Goal: Find contact information: Find contact information

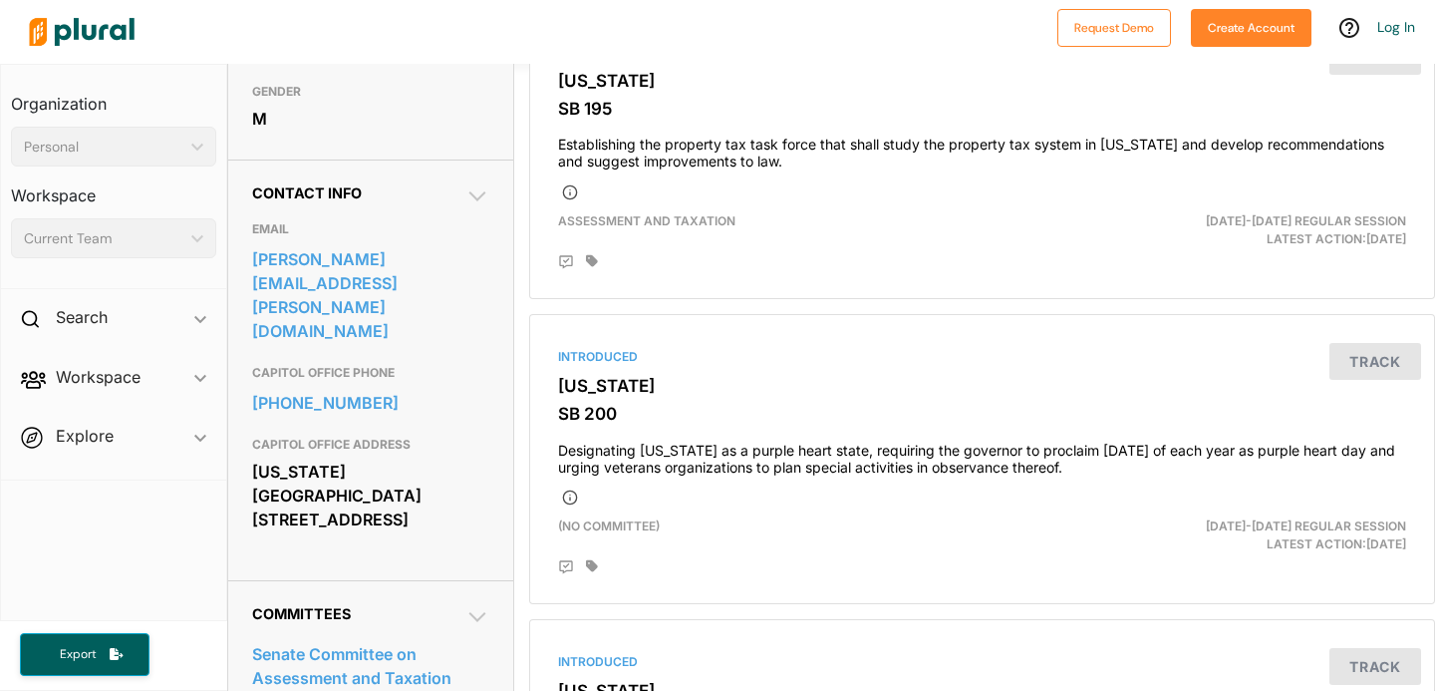
scroll to position [527, 0]
click at [495, 286] on div "Contact Info EMAIL [PERSON_NAME][EMAIL_ADDRESS][PERSON_NAME][DOMAIN_NAME] CAPIT…" at bounding box center [370, 368] width 285 height 421
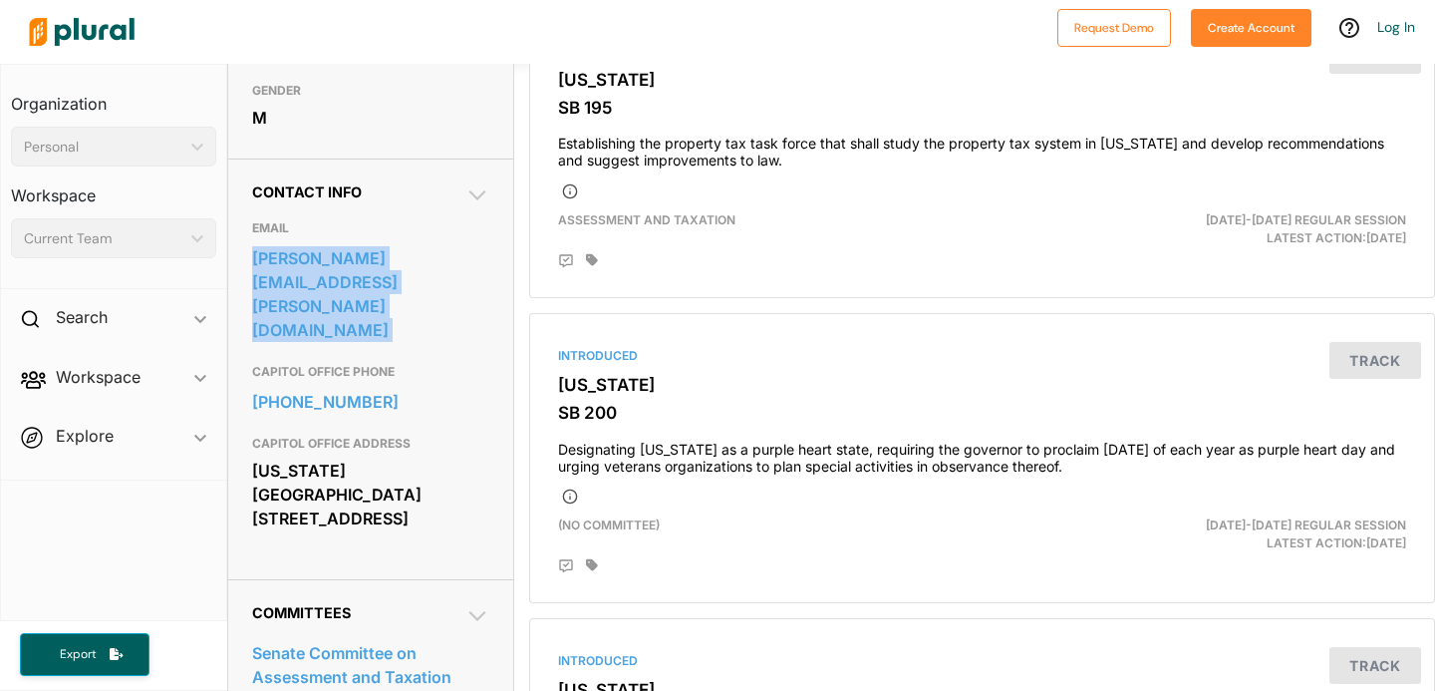
click at [495, 286] on div "Contact Info EMAIL [PERSON_NAME][EMAIL_ADDRESS][PERSON_NAME][DOMAIN_NAME] CAPIT…" at bounding box center [370, 368] width 285 height 421
copy link "[PERSON_NAME][EMAIL_ADDRESS][PERSON_NAME][DOMAIN_NAME]"
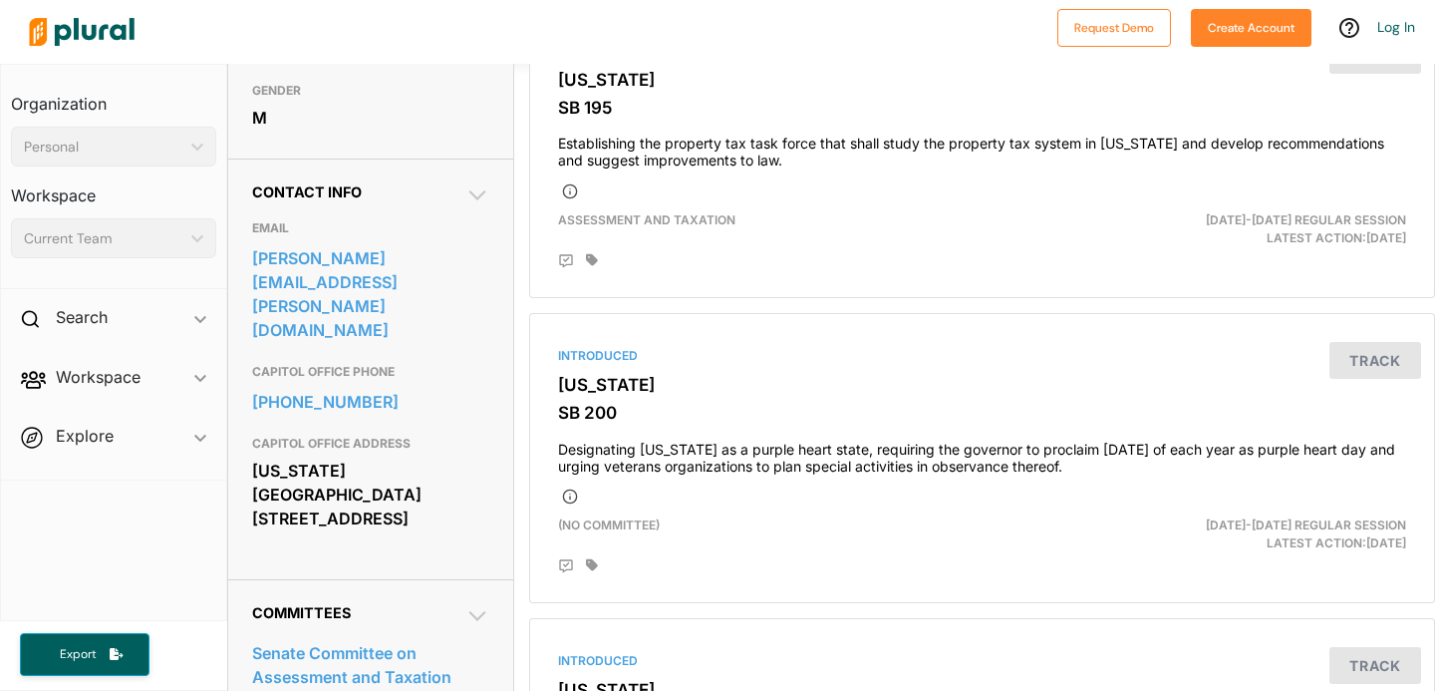
click at [468, 384] on div "[PHONE_NUMBER]" at bounding box center [370, 402] width 237 height 36
click at [490, 296] on div "Contact Info EMAIL [PERSON_NAME][EMAIL_ADDRESS][PERSON_NAME][DOMAIN_NAME] CAPIT…" at bounding box center [370, 368] width 285 height 421
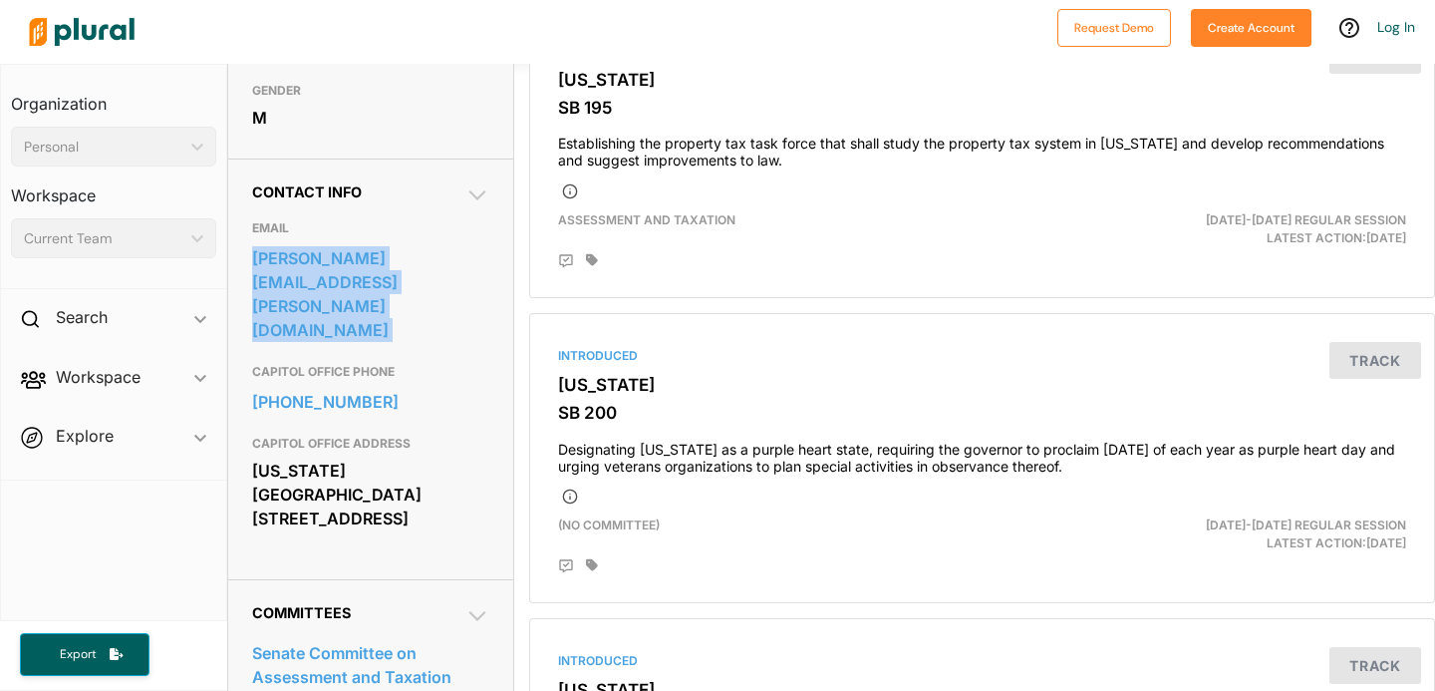
click at [490, 296] on div "Contact Info EMAIL [PERSON_NAME][EMAIL_ADDRESS][PERSON_NAME][DOMAIN_NAME] CAPIT…" at bounding box center [370, 368] width 285 height 421
copy link "[PERSON_NAME][EMAIL_ADDRESS][PERSON_NAME][DOMAIN_NAME]"
click at [424, 387] on link "[PHONE_NUMBER]" at bounding box center [370, 402] width 237 height 30
click at [473, 387] on link "[PHONE_NUMBER]" at bounding box center [370, 402] width 237 height 30
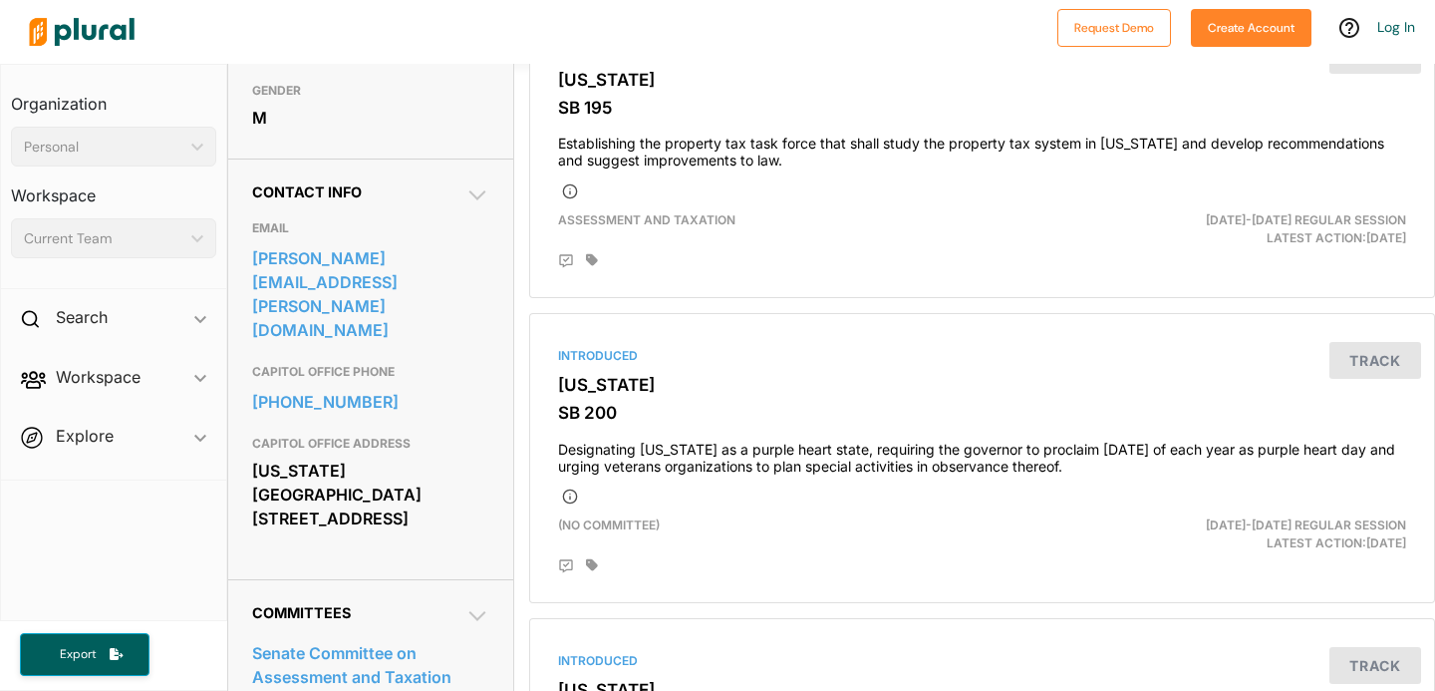
click at [443, 487] on div "[US_STATE][GEOGRAPHIC_DATA] [STREET_ADDRESS]" at bounding box center [370, 495] width 237 height 78
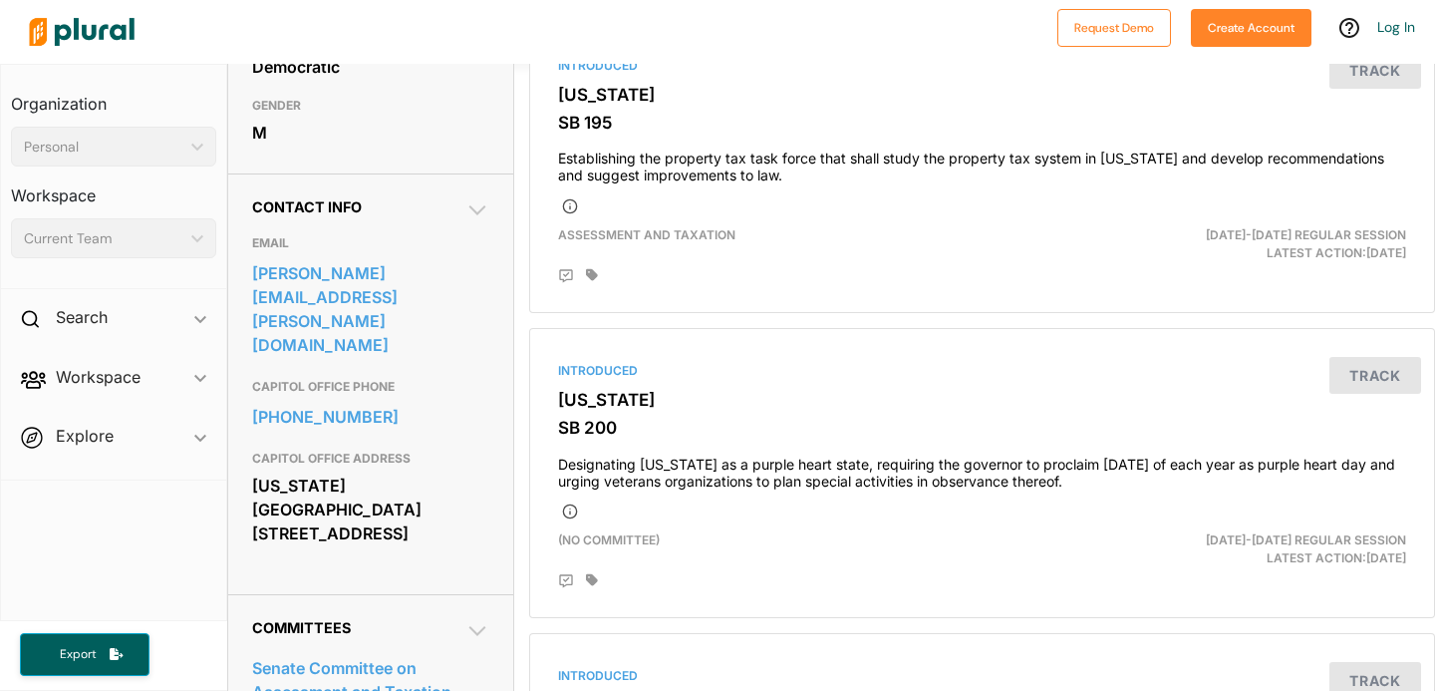
scroll to position [546, 0]
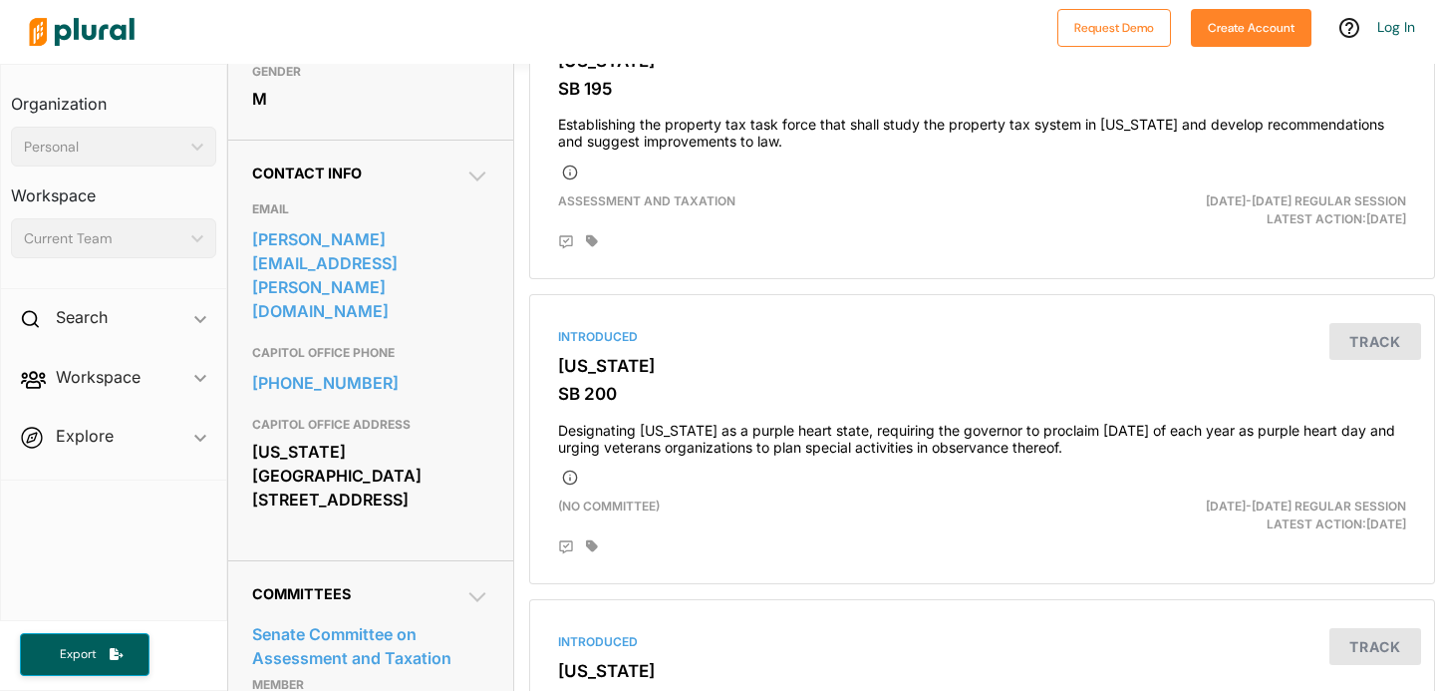
click at [467, 188] on icon at bounding box center [478, 176] width 24 height 24
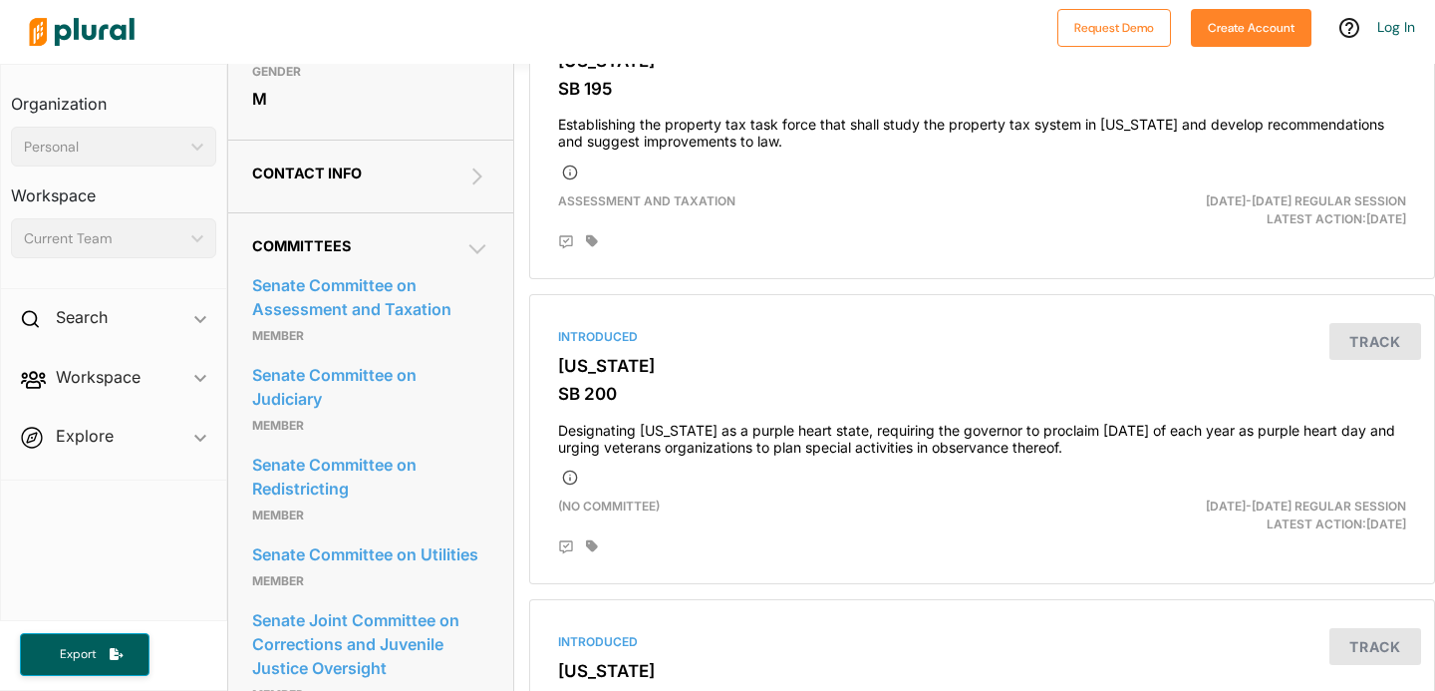
click at [469, 188] on icon at bounding box center [478, 176] width 24 height 24
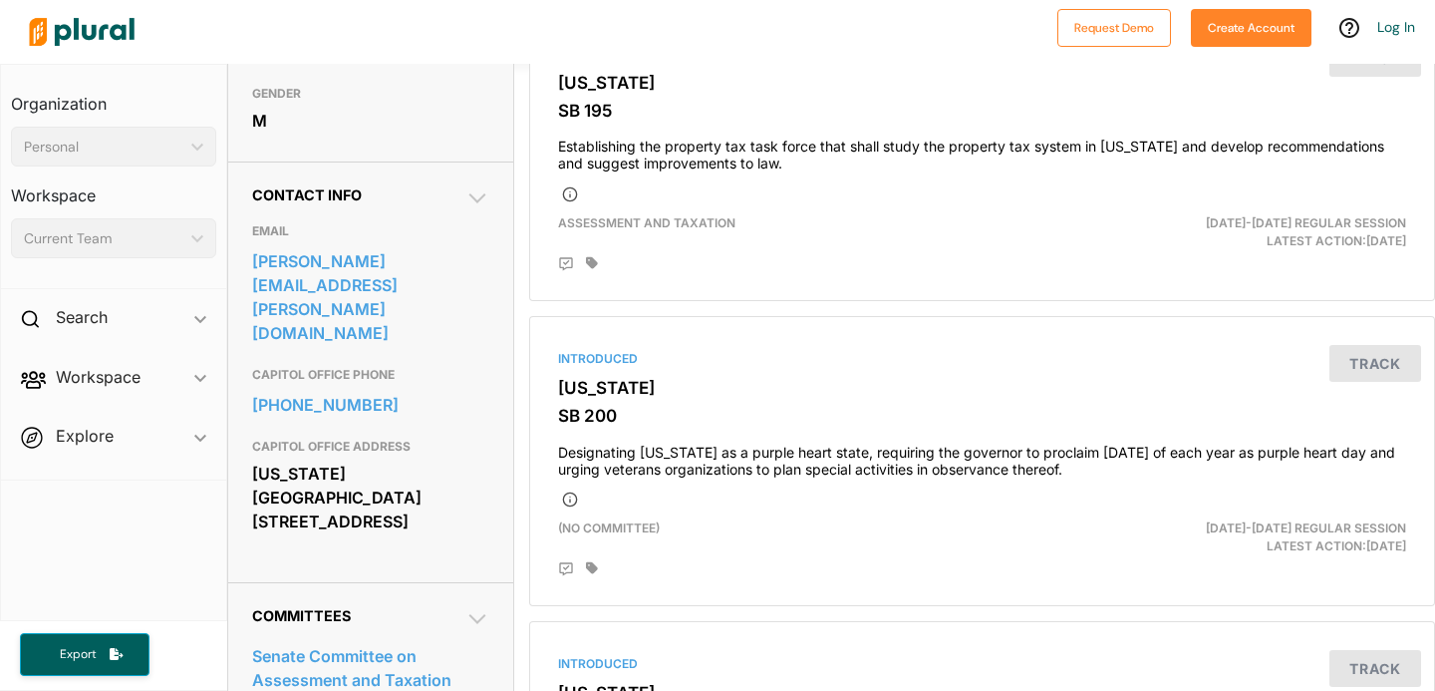
scroll to position [520, 0]
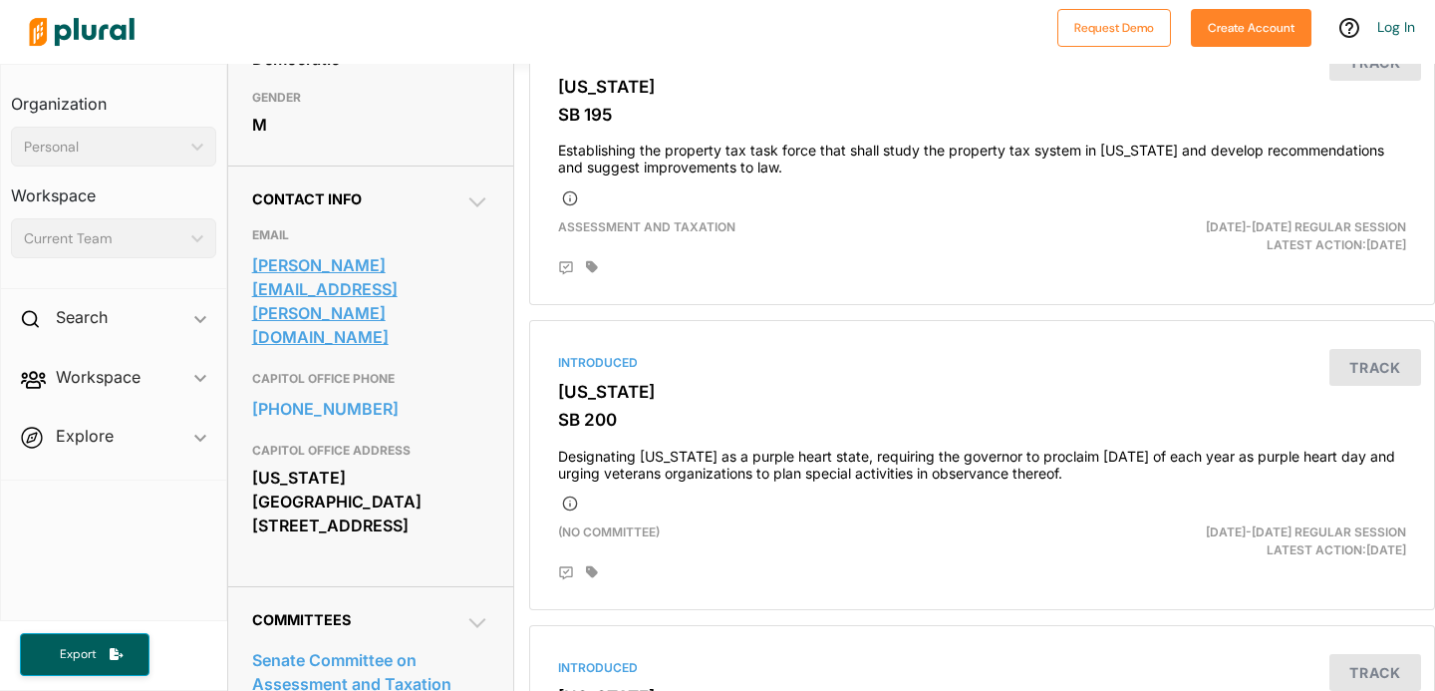
click at [359, 305] on link "[PERSON_NAME][EMAIL_ADDRESS][PERSON_NAME][DOMAIN_NAME]" at bounding box center [370, 301] width 237 height 102
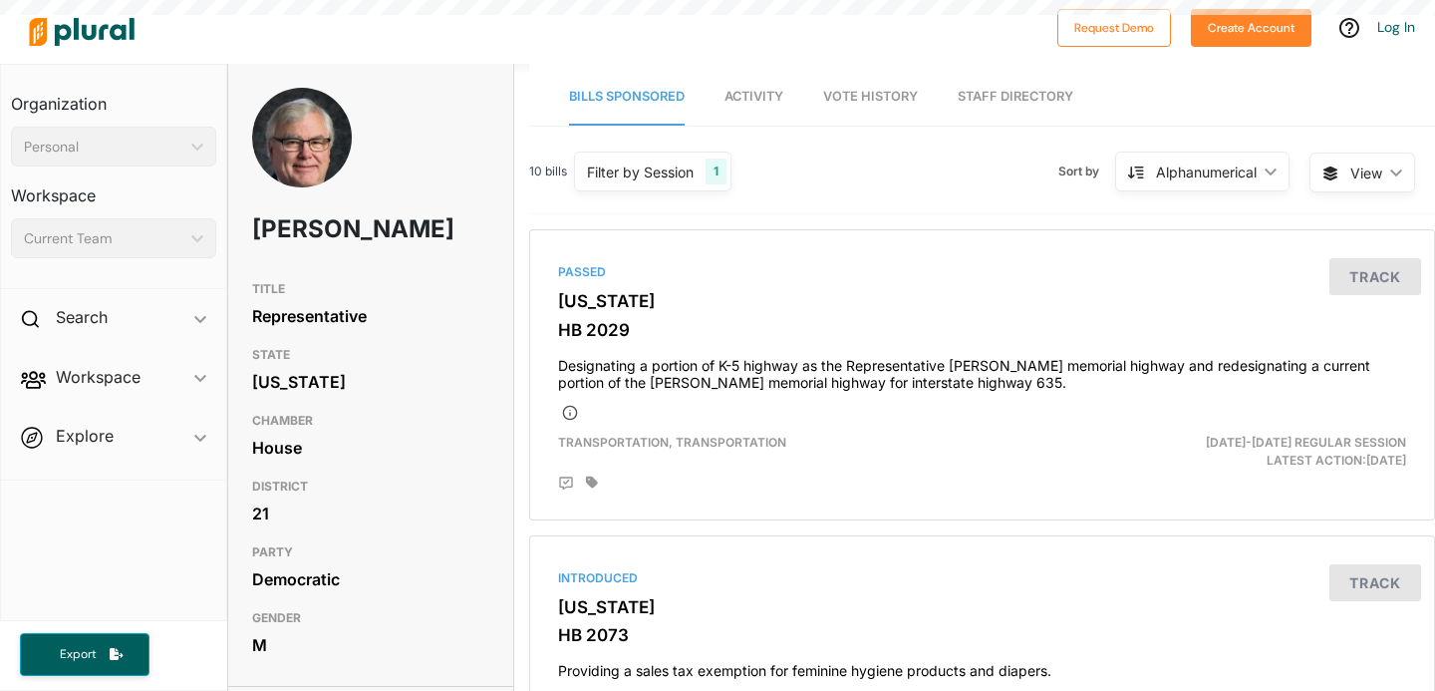
click at [294, 232] on h1 "[PERSON_NAME]" at bounding box center [323, 229] width 143 height 60
drag, startPoint x: 294, startPoint y: 232, endPoint x: 315, endPoint y: 266, distance: 39.8
click at [319, 259] on h1 "Jerry Stogsdill" at bounding box center [323, 229] width 143 height 60
copy h1 "Jerry Stogsdill"
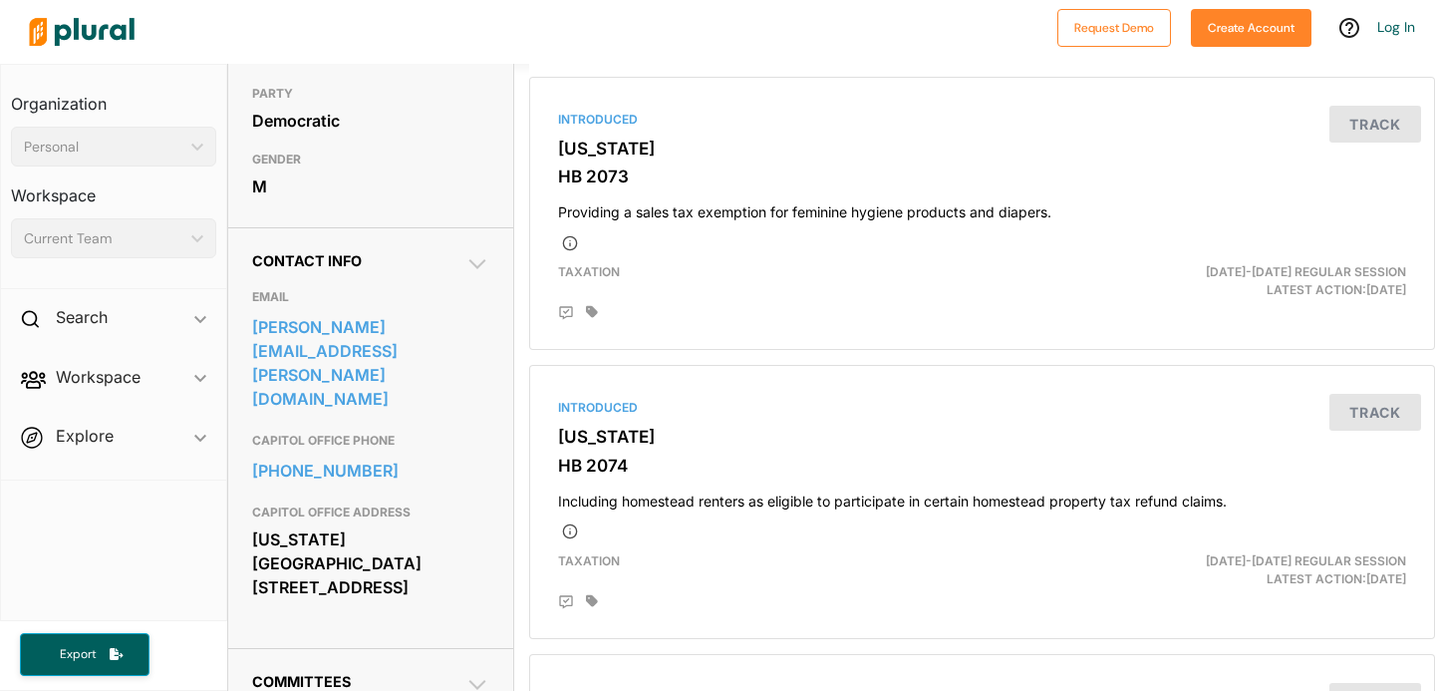
scroll to position [513, 0]
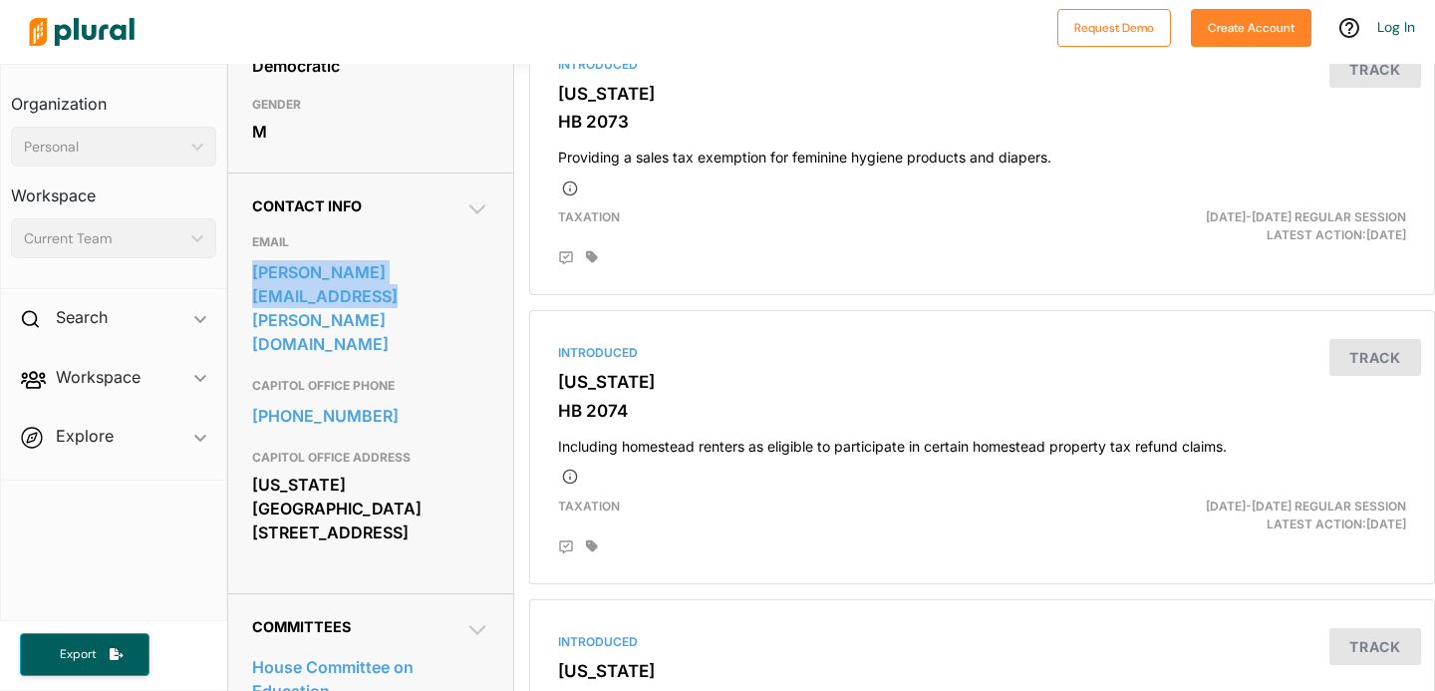
drag, startPoint x: 240, startPoint y: 308, endPoint x: 494, endPoint y: 316, distance: 254.3
click at [494, 316] on div "Contact Info EMAIL jerry.stogsdill@house.ks.gov CAPITOL OFFICE PHONE 785-296-76…" at bounding box center [370, 382] width 285 height 421
copy link "jerry.stogsdill@house.ks.gov"
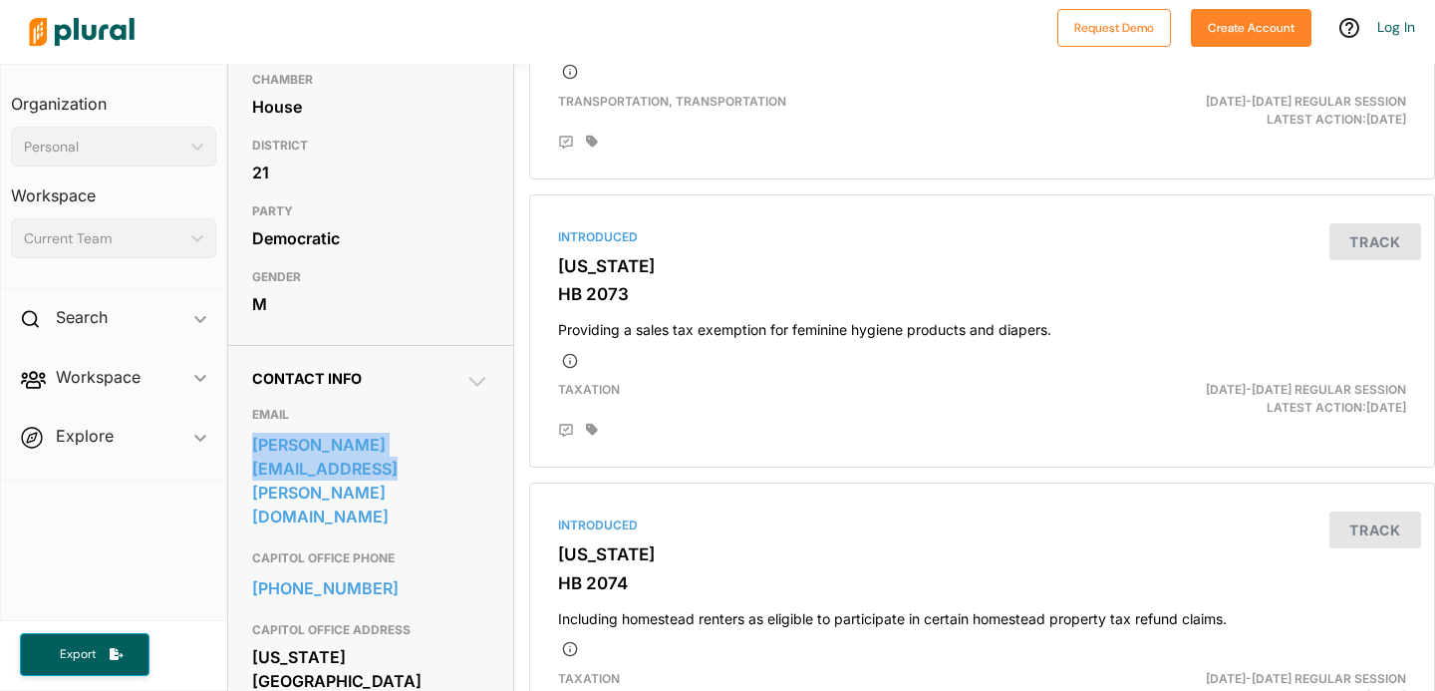
scroll to position [564, 0]
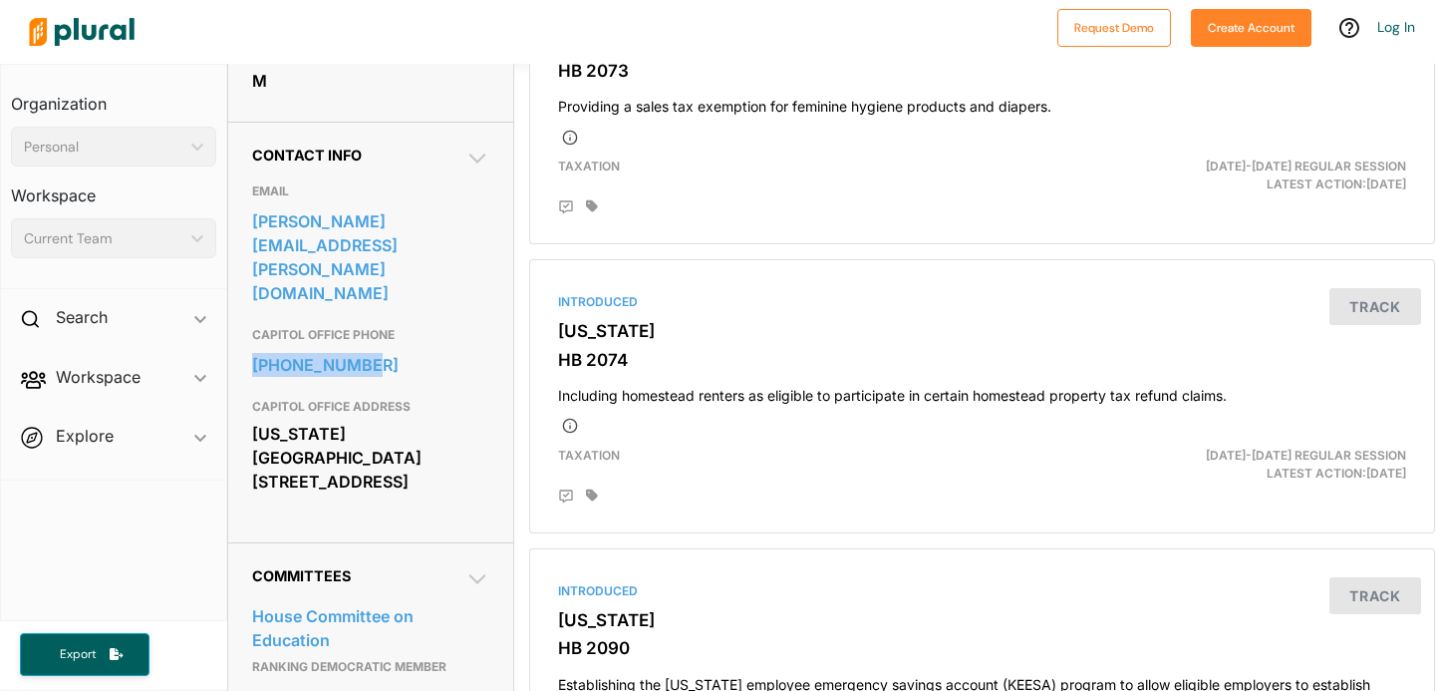
drag, startPoint x: 494, startPoint y: 326, endPoint x: 245, endPoint y: 324, distance: 249.2
click at [245, 324] on div "Contact Info EMAIL jerry.stogsdill@house.ks.gov CAPITOL OFFICE PHONE 785-296-76…" at bounding box center [370, 332] width 285 height 421
copy link "785-296-7692"
